Goal: Task Accomplishment & Management: Use online tool/utility

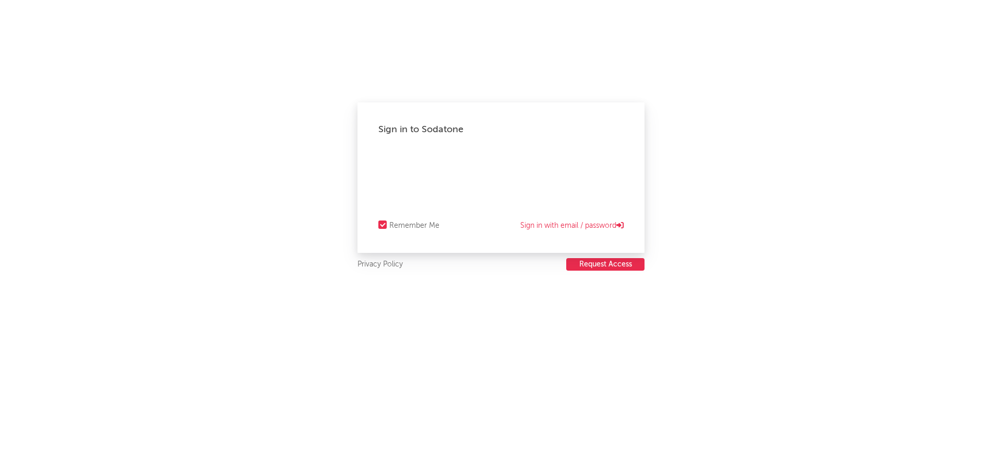
select select "recorded_music"
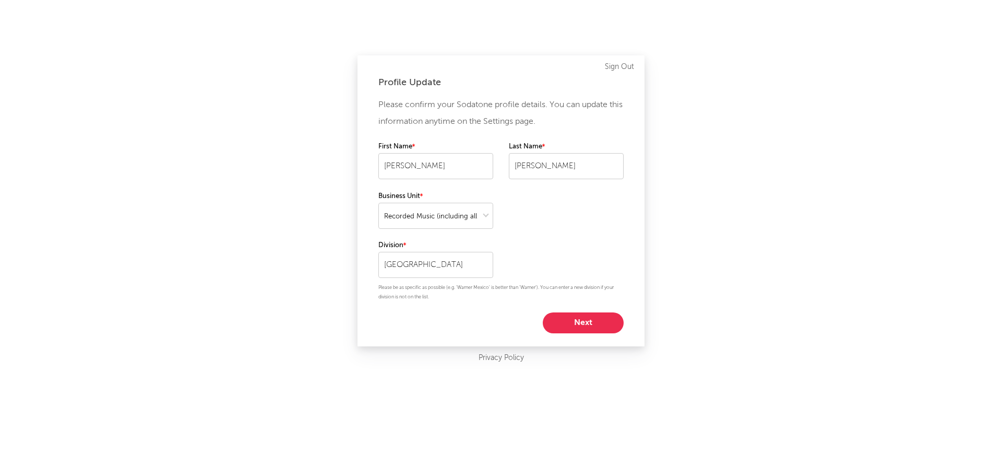
click at [602, 326] on button "Next" at bounding box center [583, 322] width 81 height 21
select select "marketing"
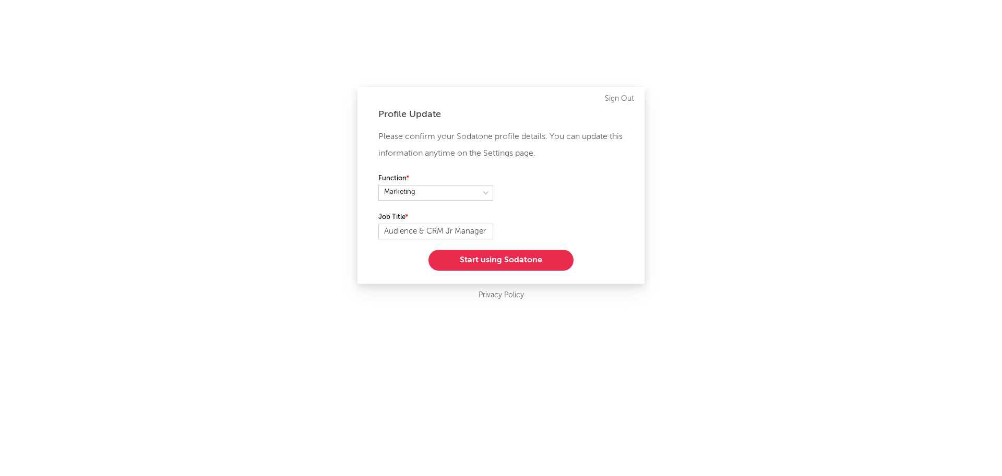
click at [527, 259] on button "Start using Sodatone" at bounding box center [501, 260] width 145 height 21
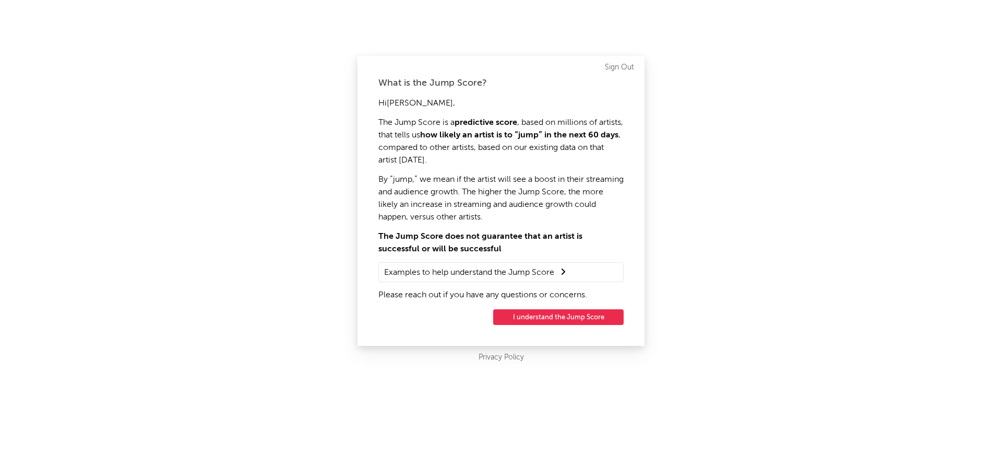
click at [557, 313] on button "I understand the Jump Score" at bounding box center [558, 317] width 131 height 16
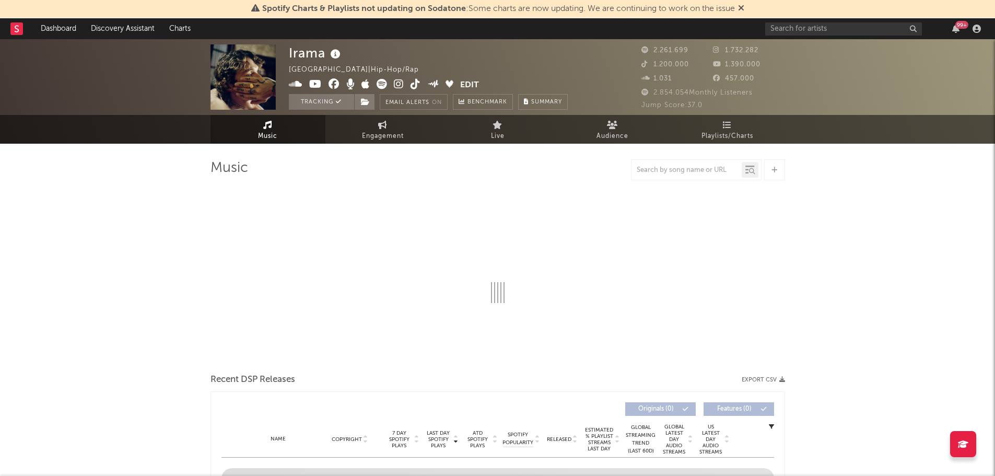
select select "6m"
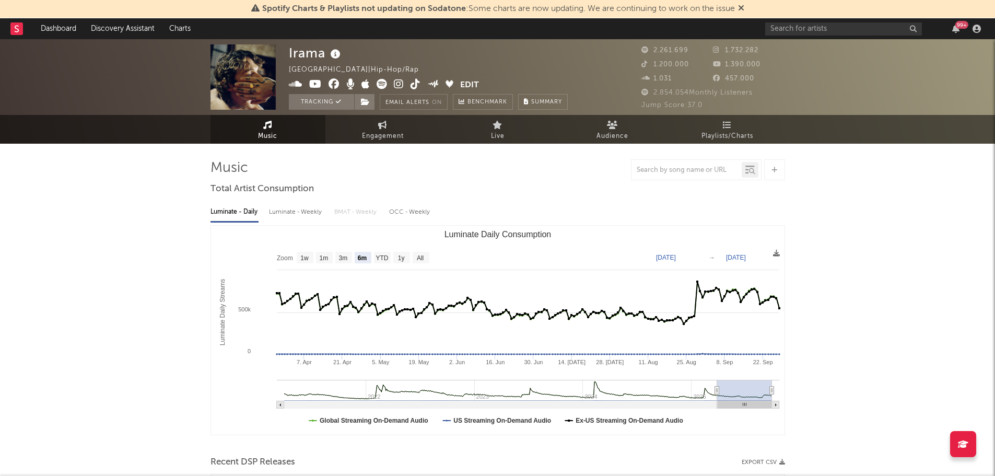
click at [742, 8] on icon at bounding box center [741, 8] width 6 height 8
